Goal: Task Accomplishment & Management: Use online tool/utility

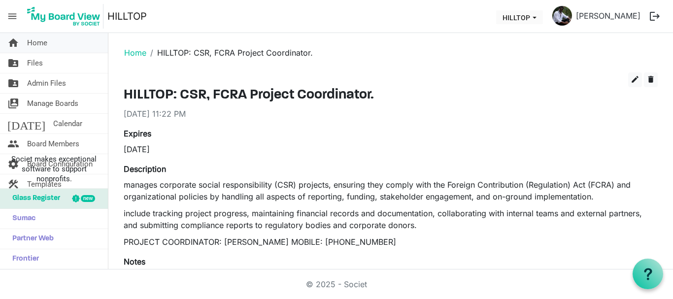
click at [38, 46] on span "Home" at bounding box center [37, 43] width 20 height 20
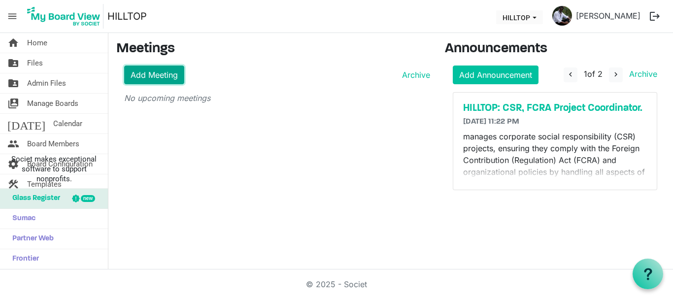
click at [164, 73] on link "Add Meeting" at bounding box center [154, 74] width 60 height 19
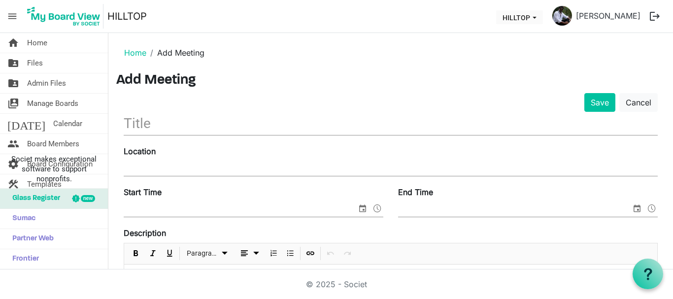
click at [612, 213] on input "End Time" at bounding box center [514, 209] width 233 height 15
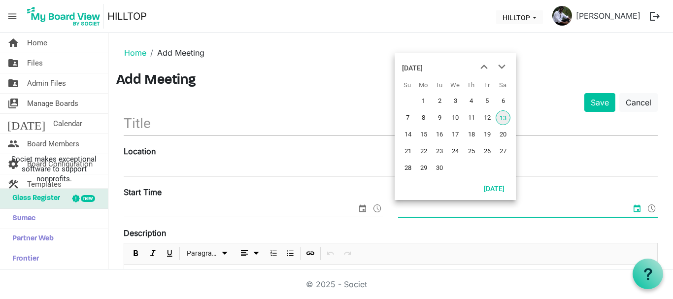
click at [611, 210] on input "End Time" at bounding box center [514, 209] width 233 height 15
